Goal: Information Seeking & Learning: Check status

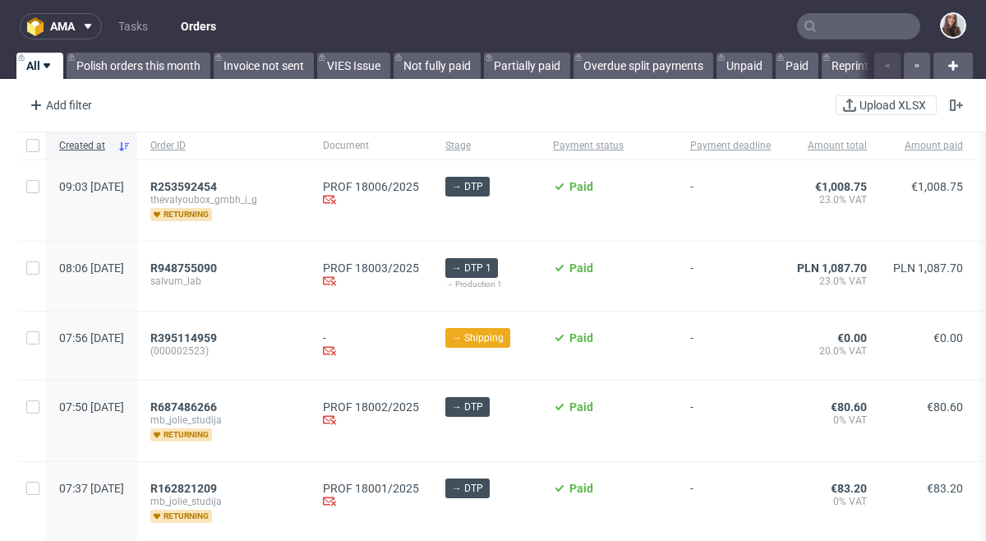
click at [849, 31] on input "text" at bounding box center [858, 26] width 123 height 26
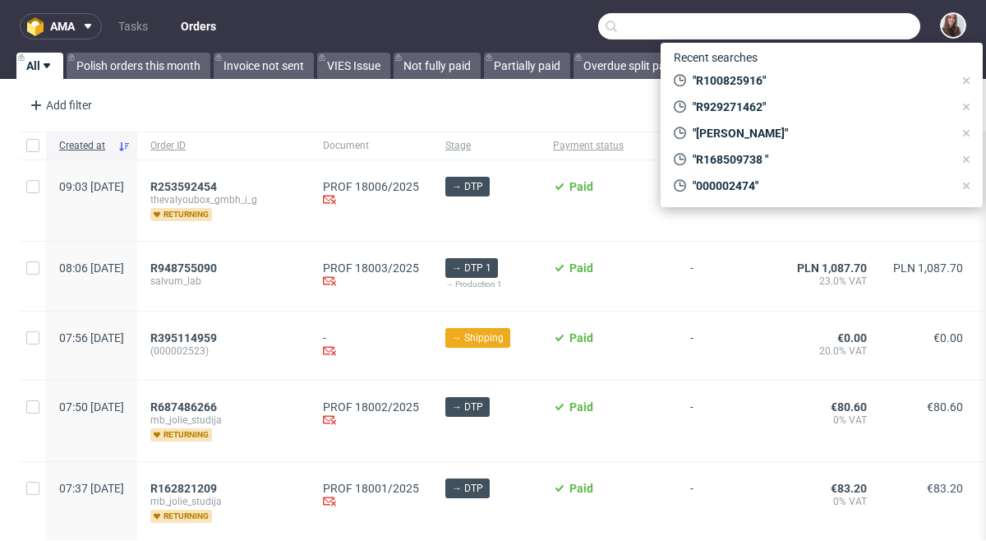
paste input "[URL][DOMAIN_NAME]"
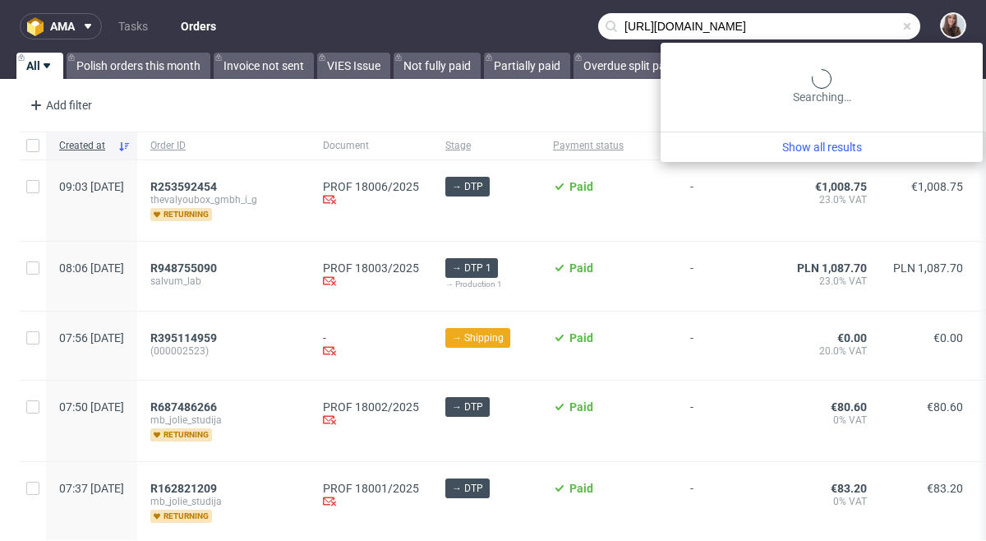
type input "[URL][DOMAIN_NAME]"
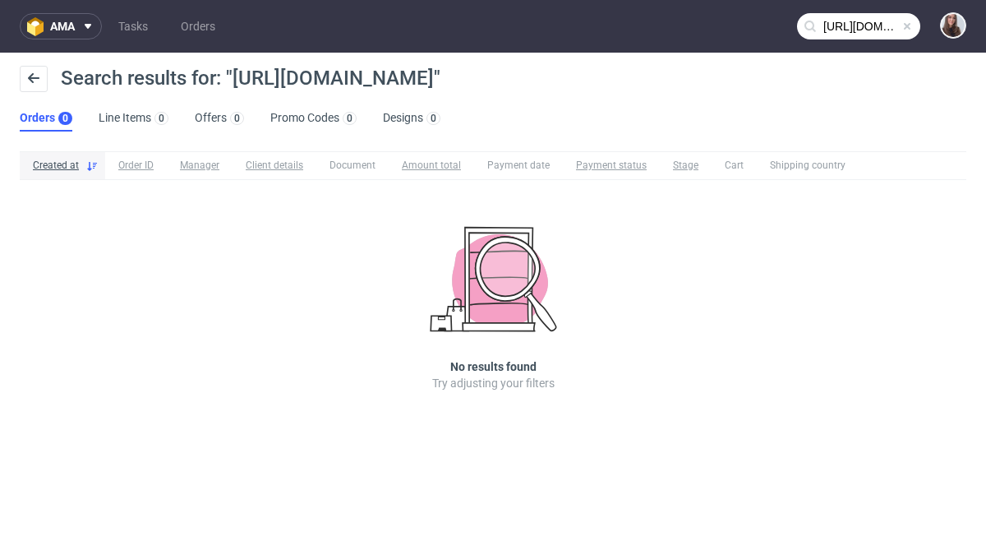
drag, startPoint x: 732, startPoint y: 77, endPoint x: 625, endPoint y: 87, distance: 107.3
click at [441, 87] on span "Search results for: "[URL][DOMAIN_NAME]"" at bounding box center [251, 78] width 380 height 23
copy span "R230834815"
click at [875, 30] on input "[URL][DOMAIN_NAME]" at bounding box center [858, 26] width 123 height 26
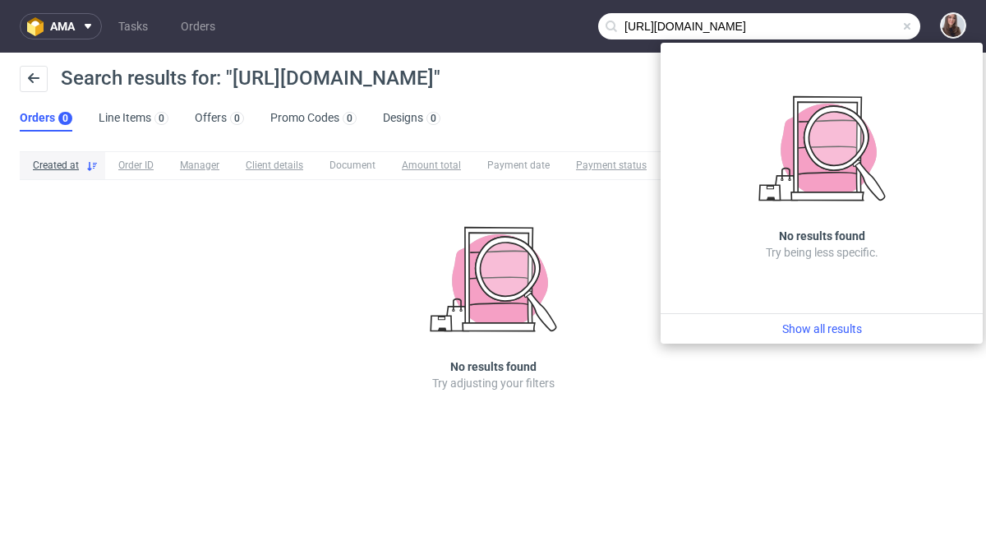
click at [909, 26] on span at bounding box center [907, 26] width 13 height 13
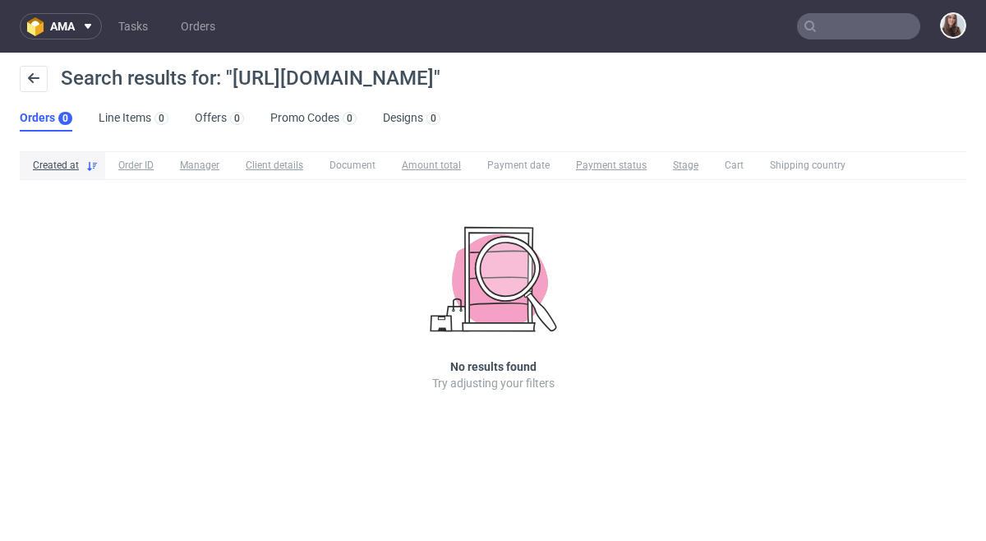
click at [909, 26] on input "text" at bounding box center [858, 26] width 123 height 26
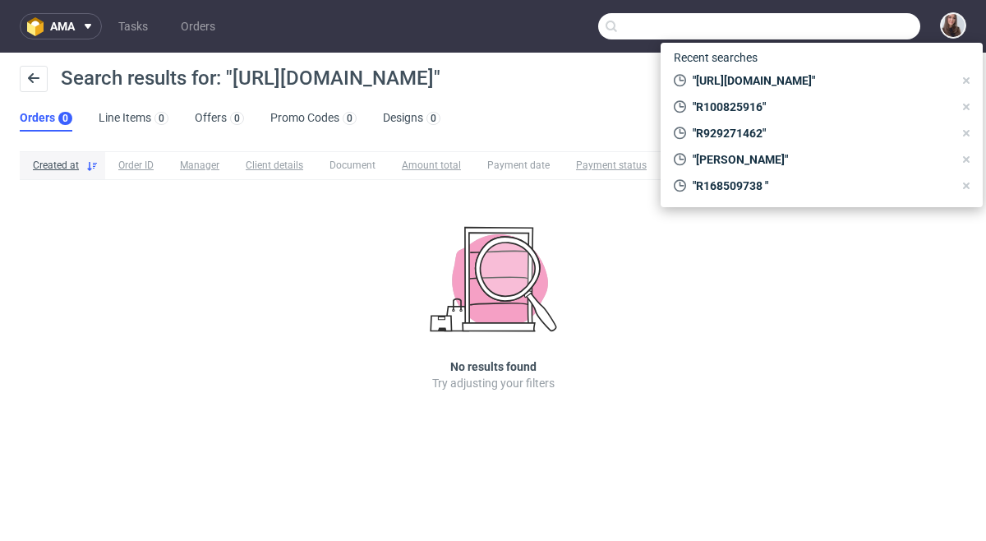
paste input "R230834815"
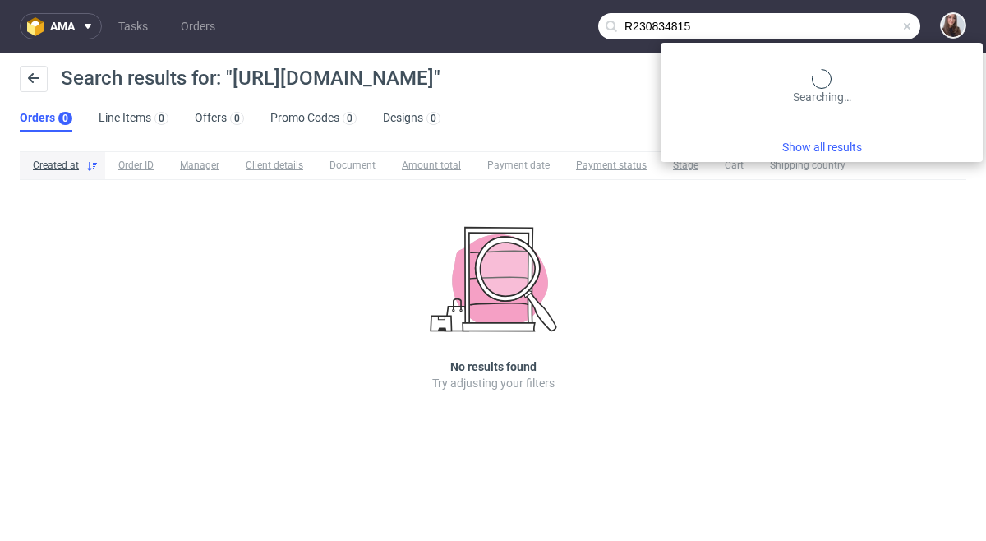
type input "R230834815"
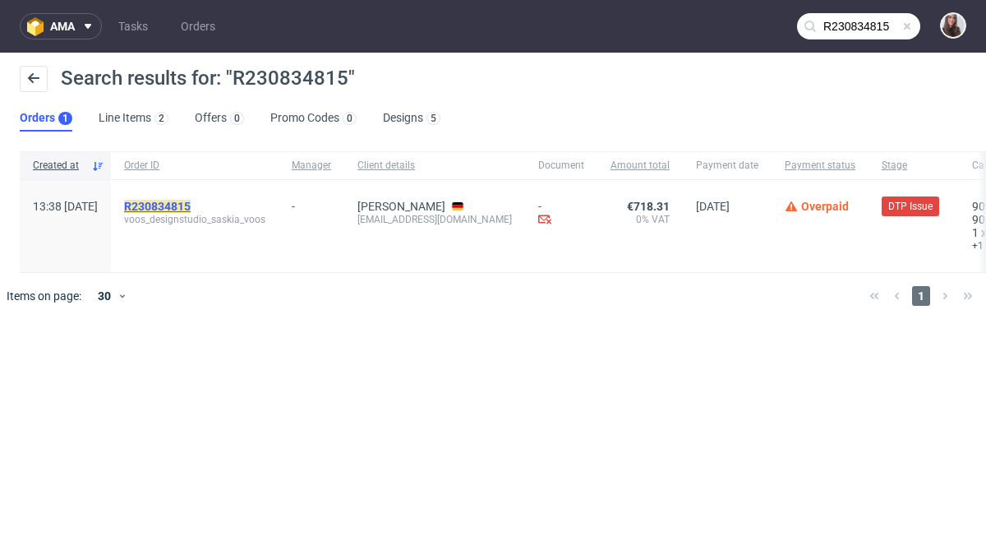
click at [191, 210] on mark "R230834815" at bounding box center [157, 206] width 67 height 13
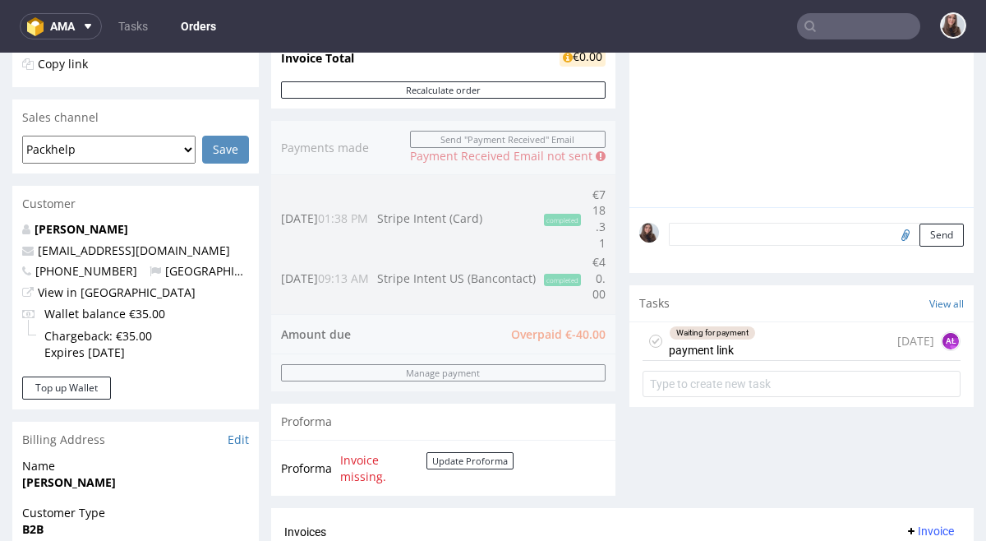
scroll to position [395, 0]
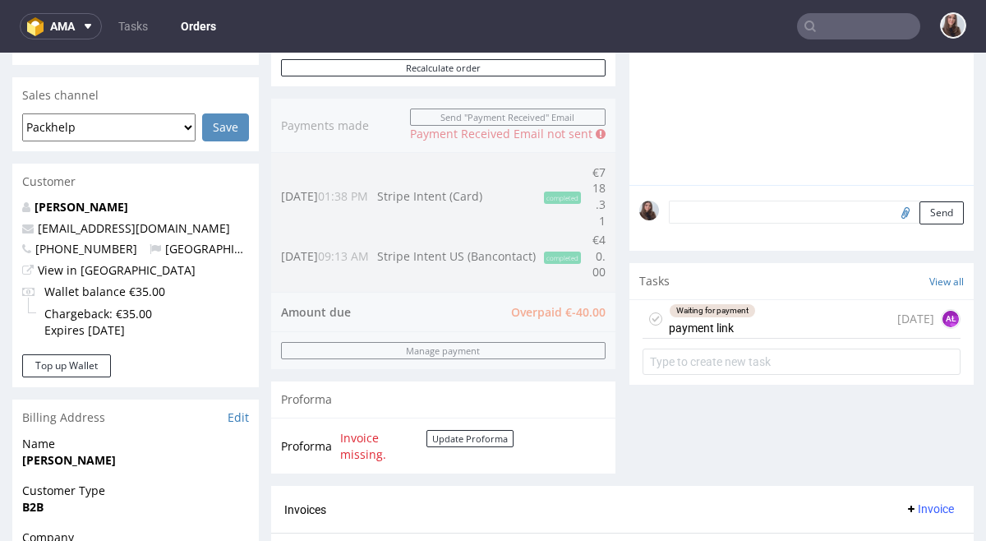
click at [739, 323] on div "Waiting for payment payment link" at bounding box center [712, 319] width 87 height 38
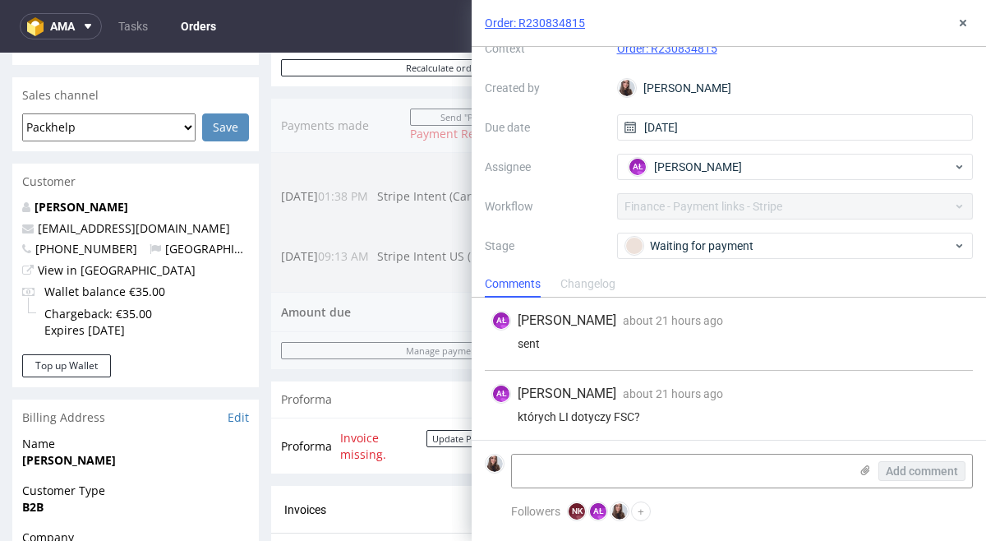
scroll to position [165, 0]
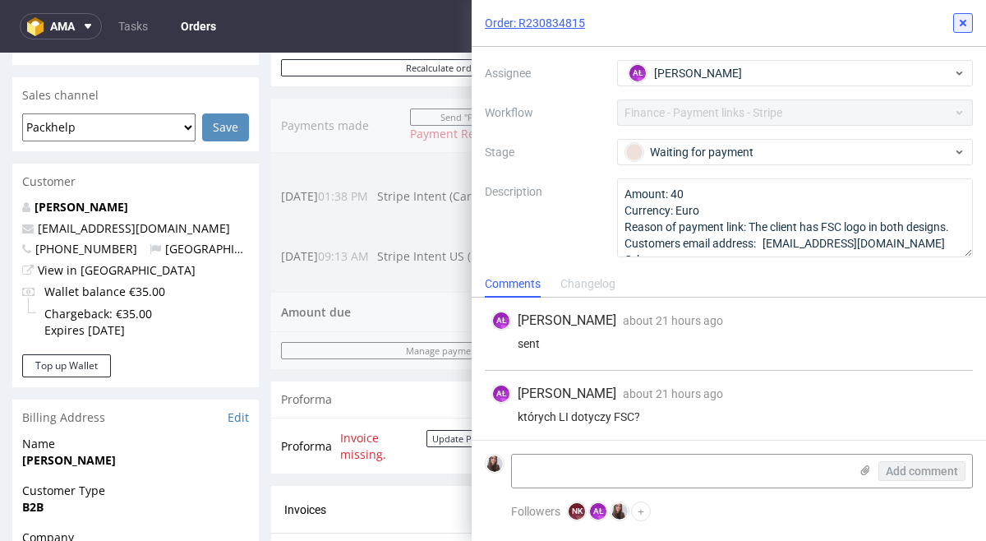
click at [958, 25] on icon at bounding box center [963, 22] width 13 height 13
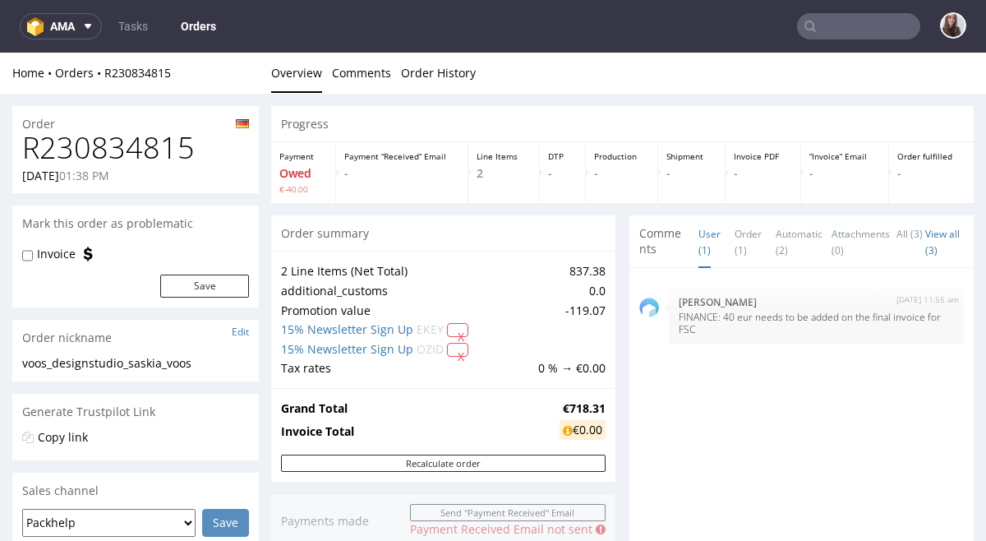
click at [647, 240] on span "Comments" at bounding box center [662, 241] width 46 height 32
click at [735, 238] on link "Order (1)" at bounding box center [748, 242] width 27 height 52
click at [776, 238] on link "Automatic (2)" at bounding box center [799, 242] width 47 height 52
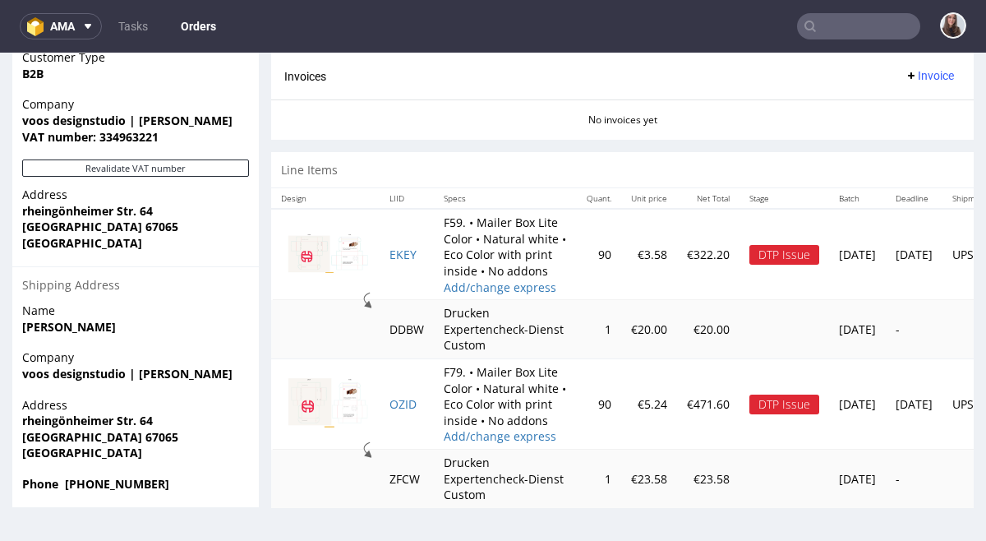
scroll to position [4, 0]
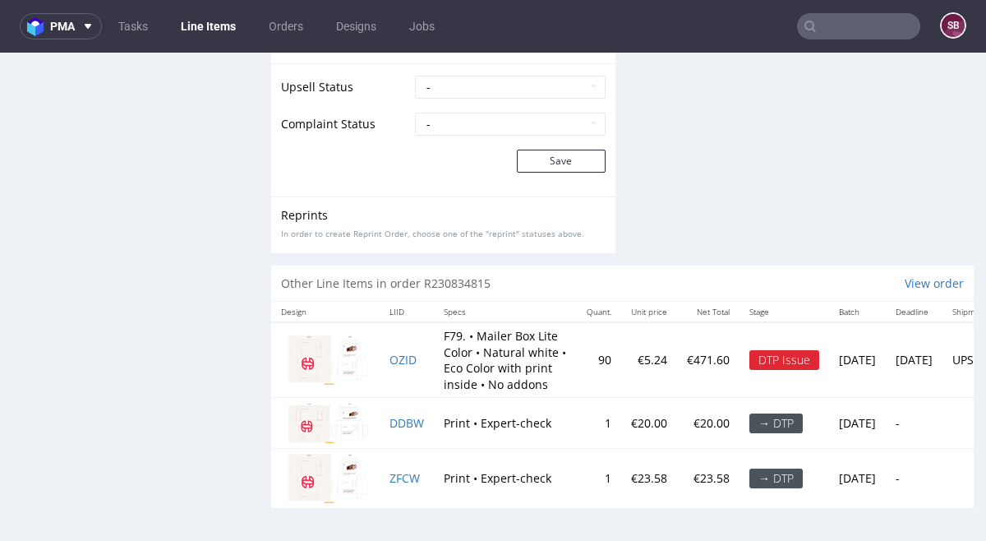
scroll to position [4, 0]
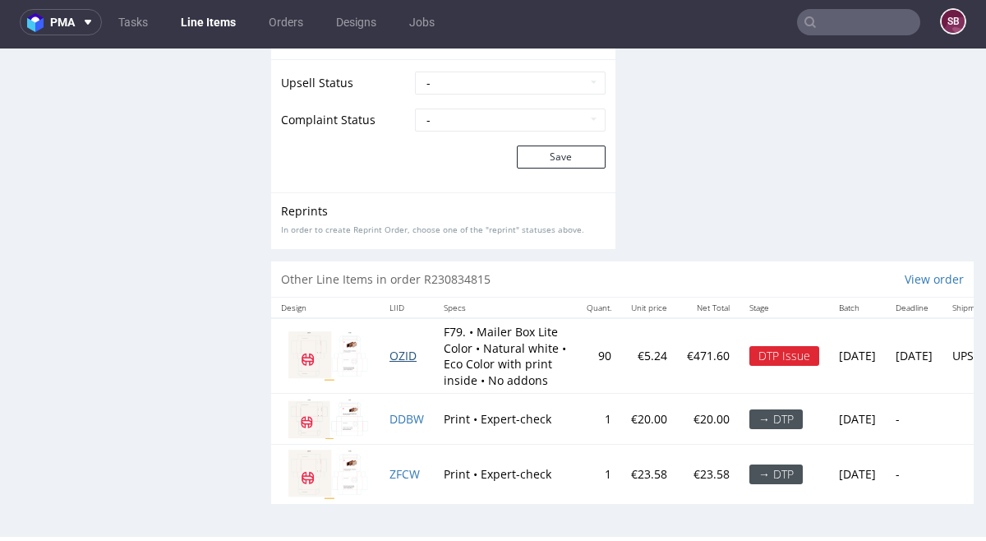
click at [408, 352] on span "OZID" at bounding box center [403, 356] width 27 height 16
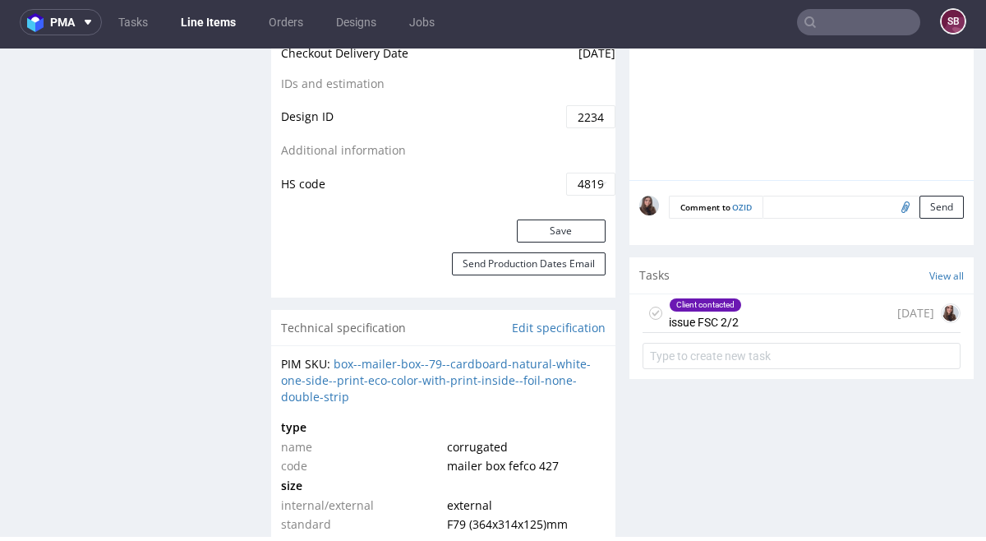
scroll to position [1018, 0]
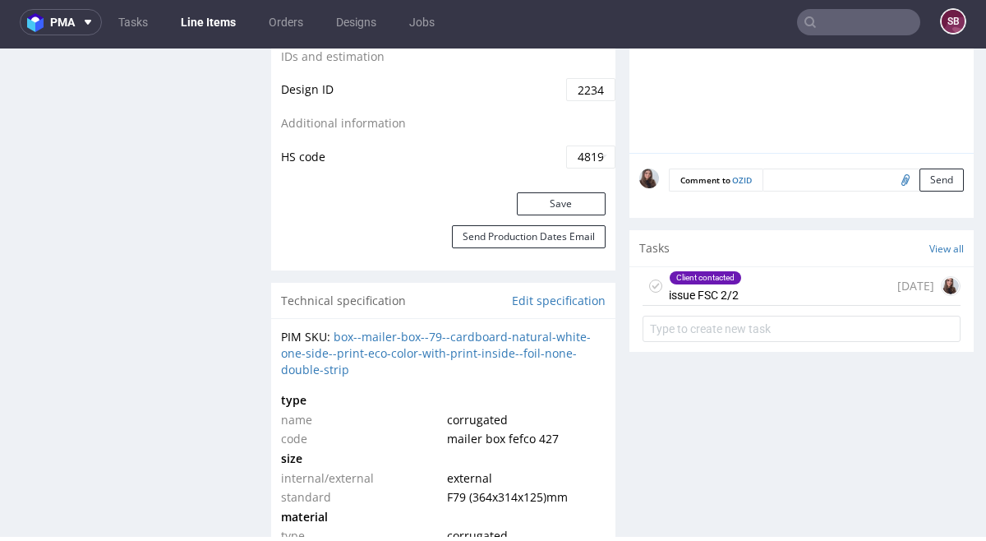
click at [745, 295] on div "Client contacted issue FSC 2/2 [DATE]" at bounding box center [802, 286] width 318 height 39
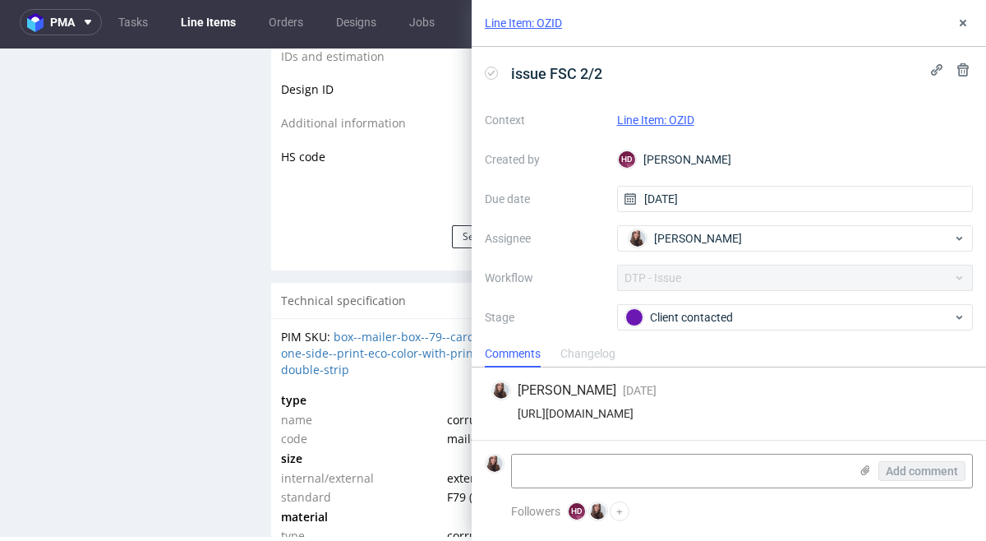
scroll to position [108, 0]
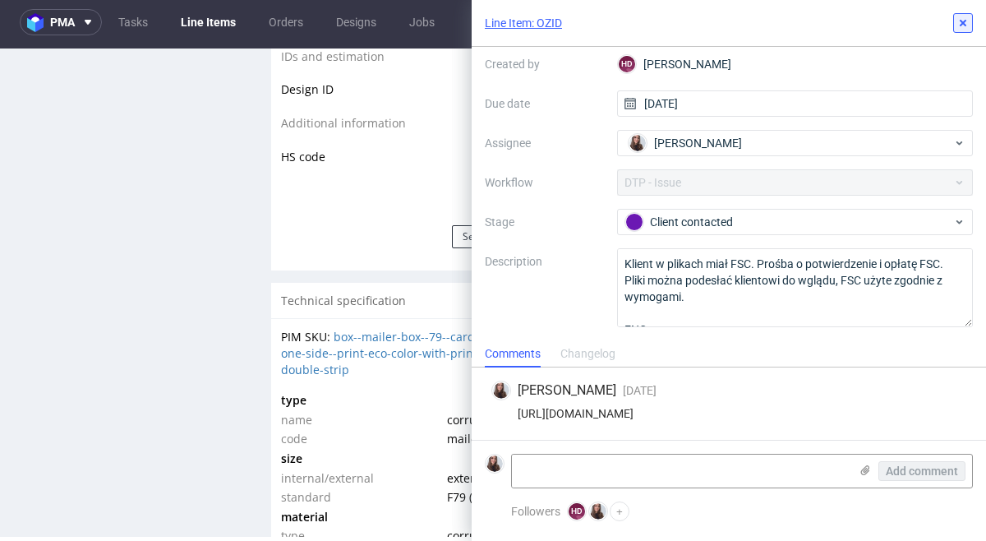
click at [967, 21] on icon at bounding box center [963, 22] width 13 height 13
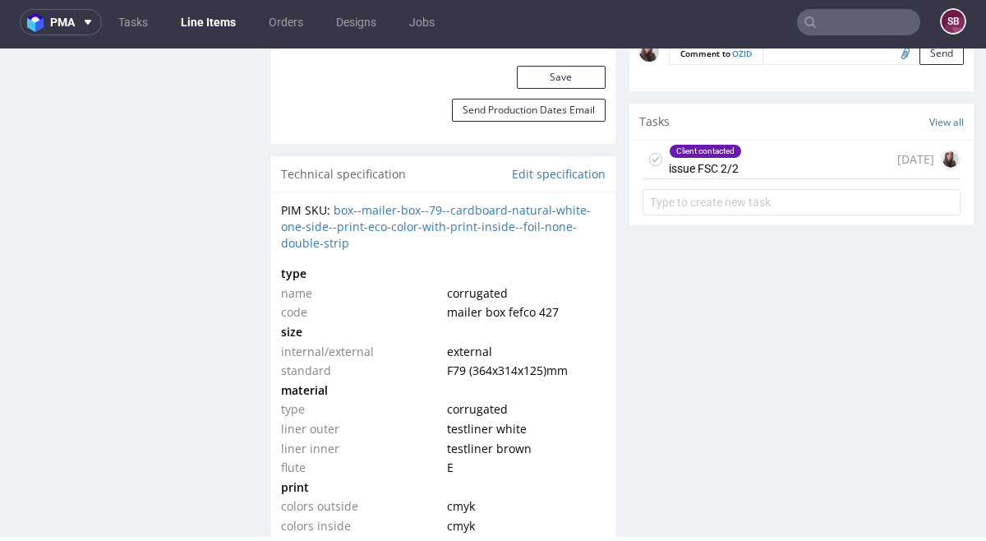
scroll to position [1146, 0]
click at [757, 161] on div "Client contacted issue FSC 2/2 [DATE]" at bounding box center [802, 159] width 318 height 39
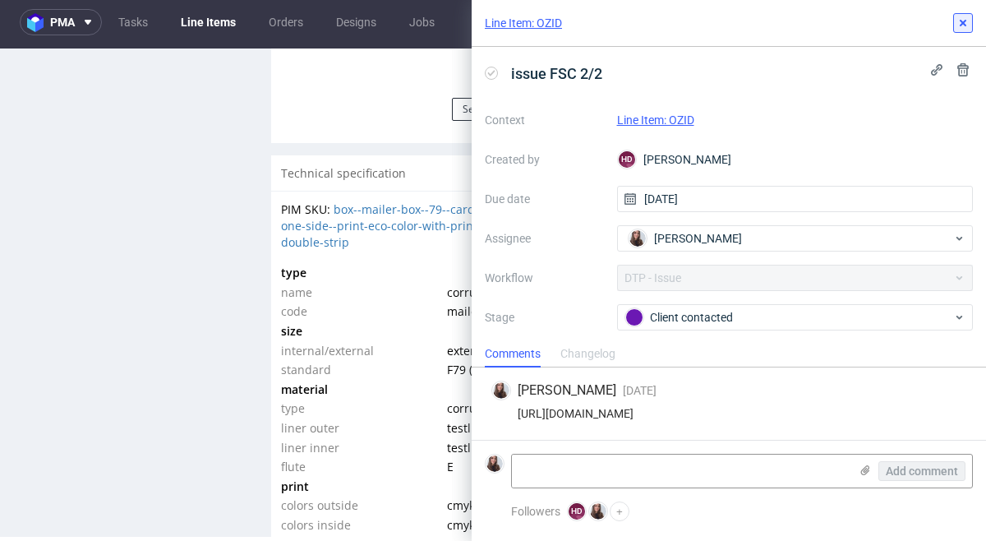
click at [961, 21] on use at bounding box center [963, 23] width 7 height 7
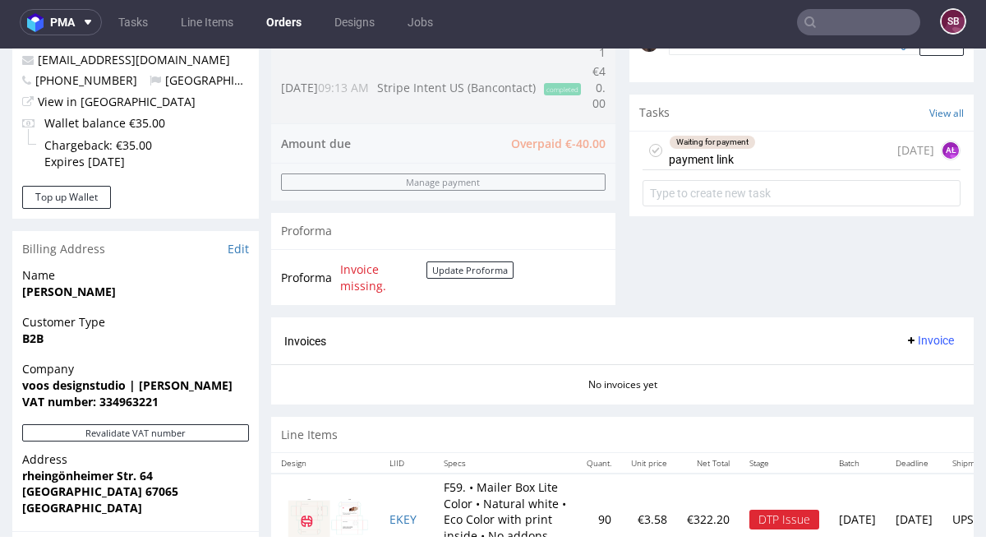
scroll to position [562, 0]
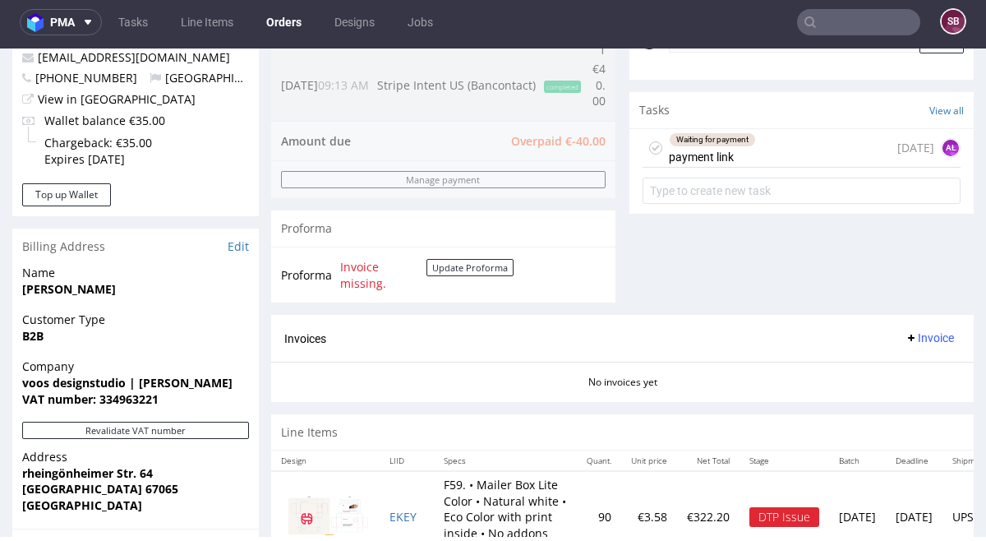
click at [746, 147] on div "Waiting for payment payment link" at bounding box center [712, 148] width 87 height 38
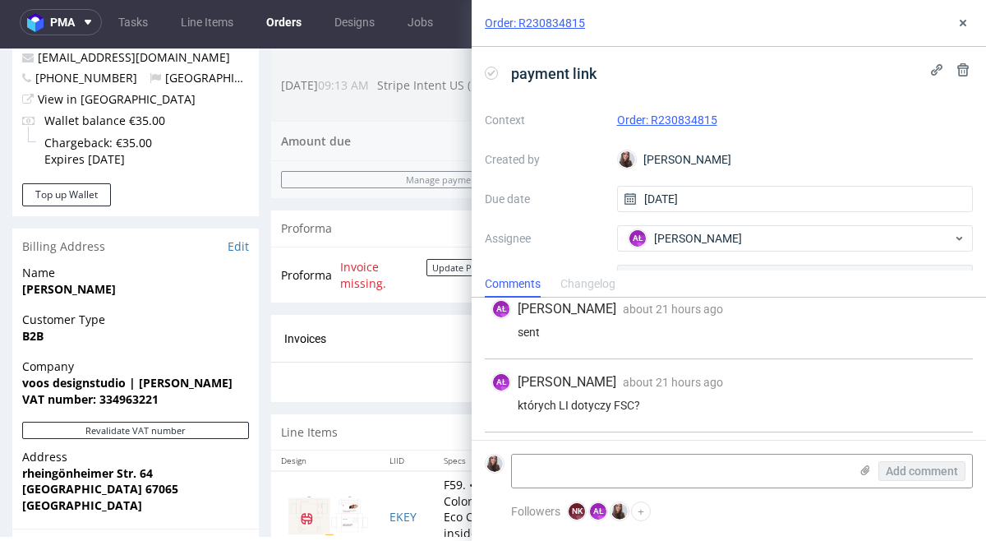
scroll to position [76, 0]
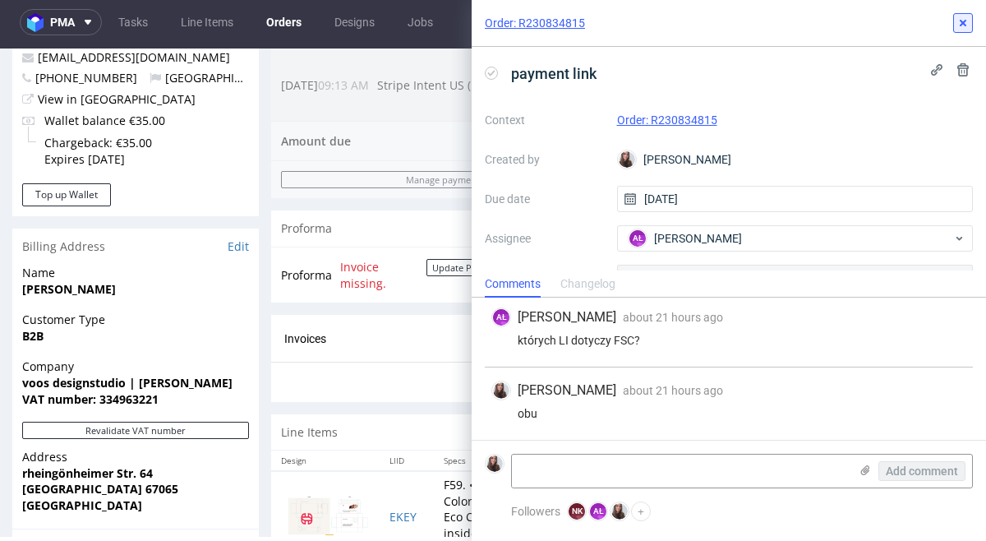
click at [963, 24] on use at bounding box center [963, 23] width 7 height 7
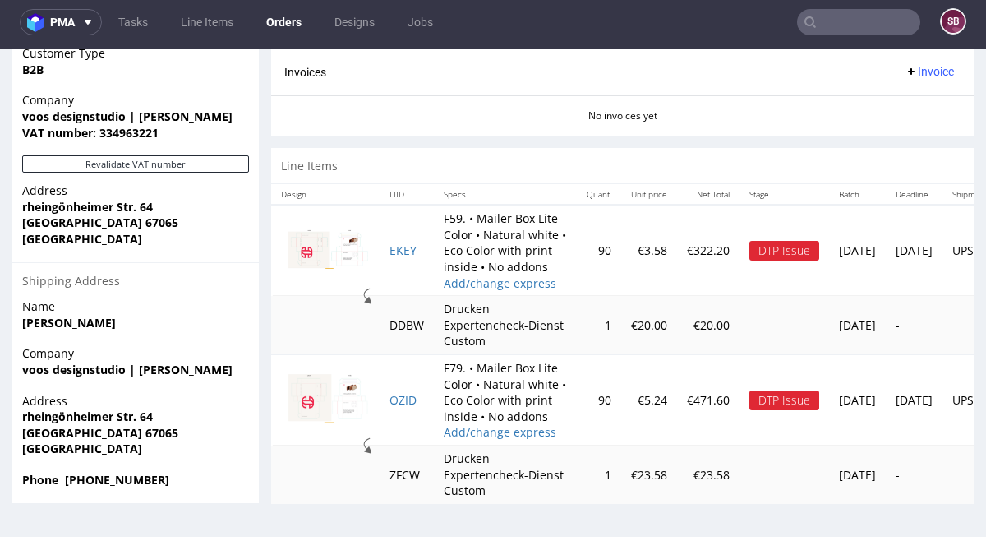
scroll to position [925, 0]
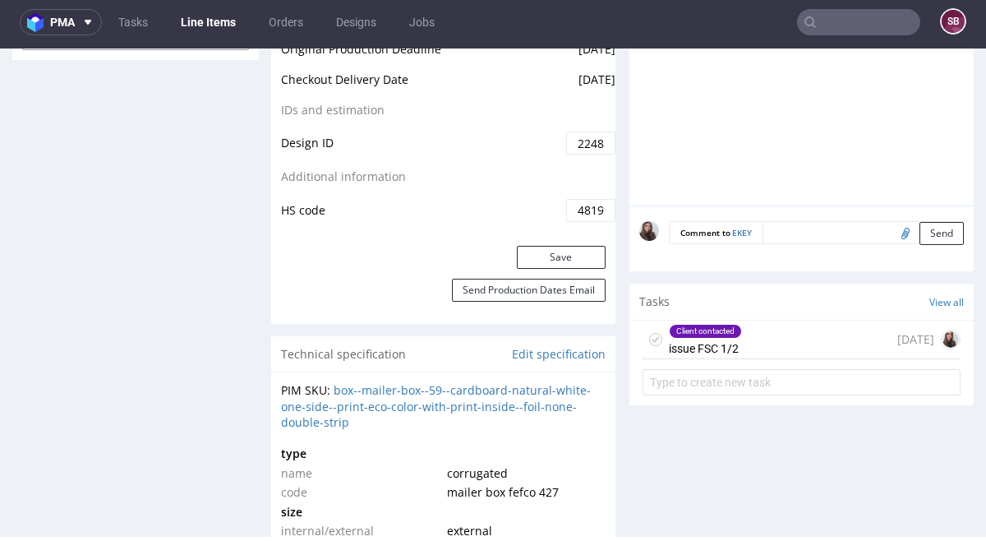
scroll to position [1015, 0]
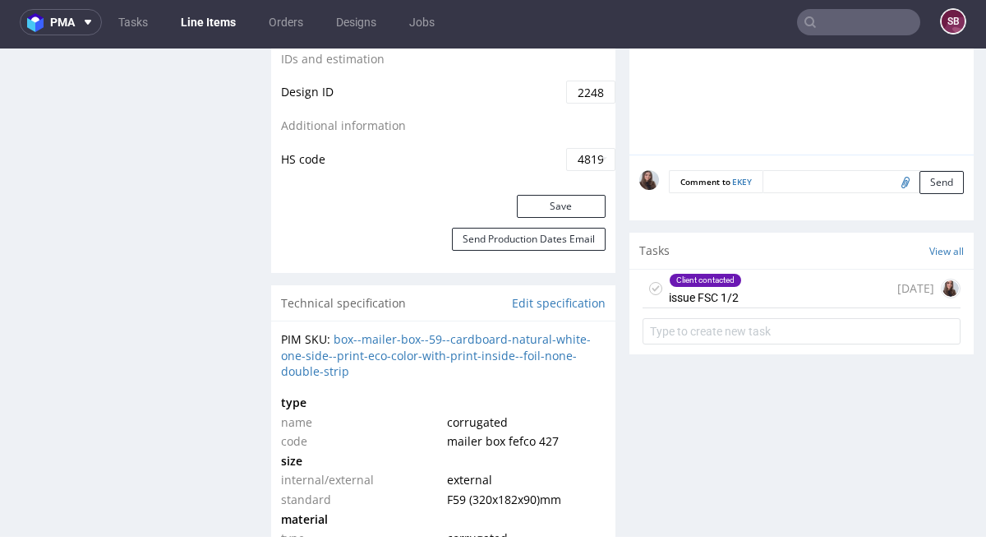
click at [728, 299] on div "Client contacted issue FSC 1/2" at bounding box center [705, 289] width 73 height 38
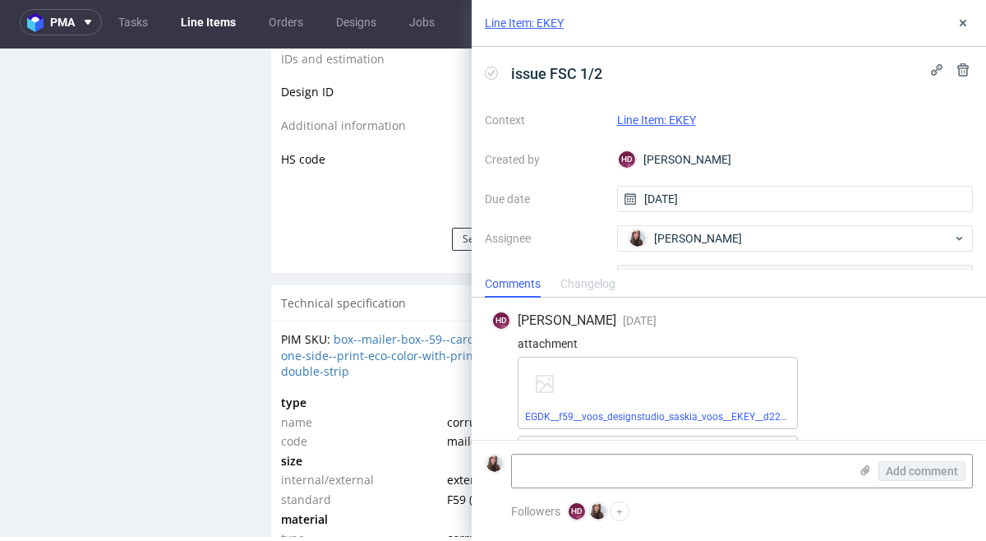
click at [635, 409] on div "EGDK__f59__voos_designstudio_saskia_voos__EKEY__d2248576__oR230834815__inside.p…" at bounding box center [658, 393] width 280 height 72
click at [630, 416] on link "EGDK__f59__voos_designstudio_saskia_voos__EKEY__d2248576__oR230834815__inside.p…" at bounding box center [729, 417] width 408 height 12
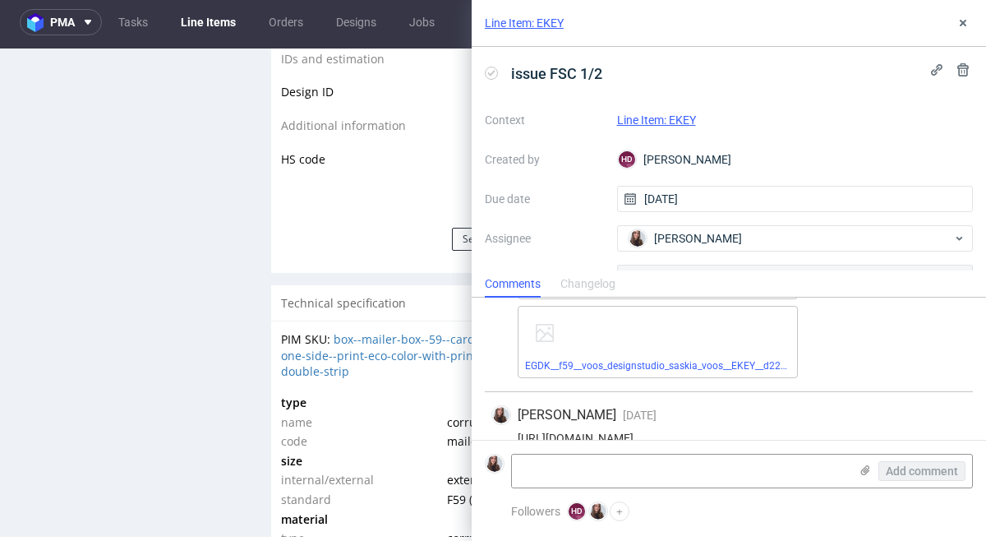
scroll to position [155, 0]
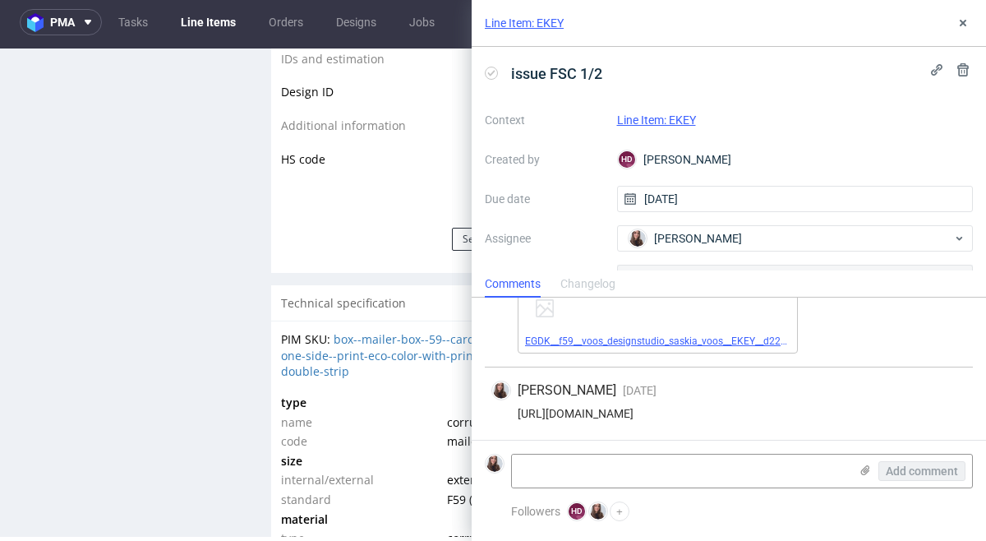
click at [672, 336] on link "EGDK__f59__voos_designstudio_saskia_voos__EKEY__d2248576__oR230834815__outside.…" at bounding box center [732, 341] width 414 height 12
